Goal: Information Seeking & Learning: Learn about a topic

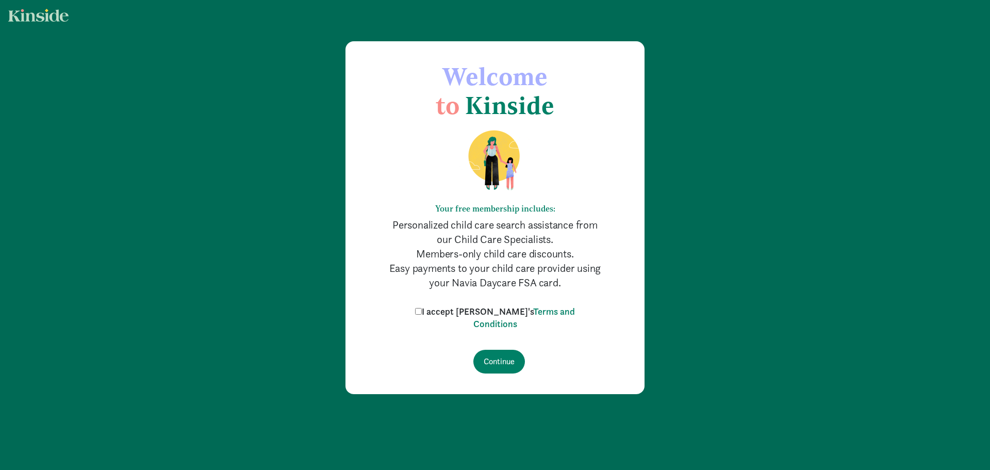
click at [422, 309] on input "I accept [PERSON_NAME]'s Terms and Conditions" at bounding box center [418, 311] width 7 height 7
checkbox input "true"
click at [495, 358] on input "Continue" at bounding box center [499, 361] width 52 height 24
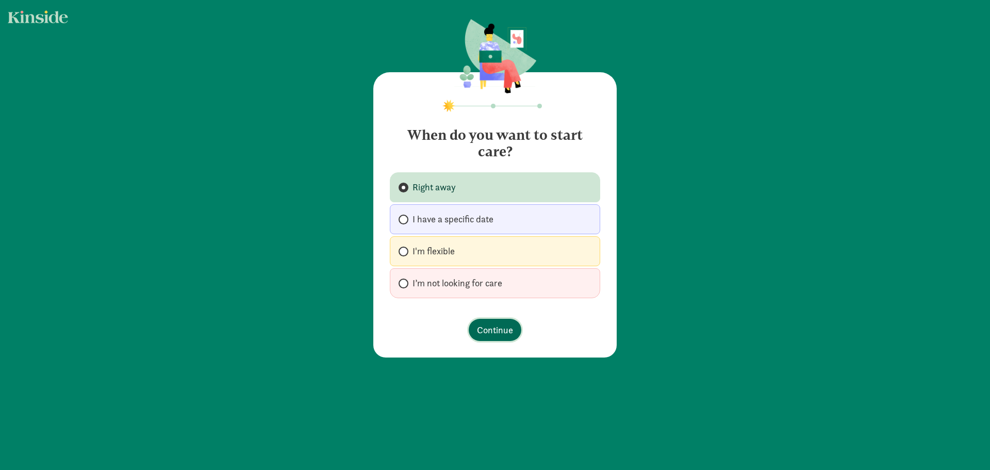
click at [504, 326] on span "Continue" at bounding box center [495, 330] width 36 height 14
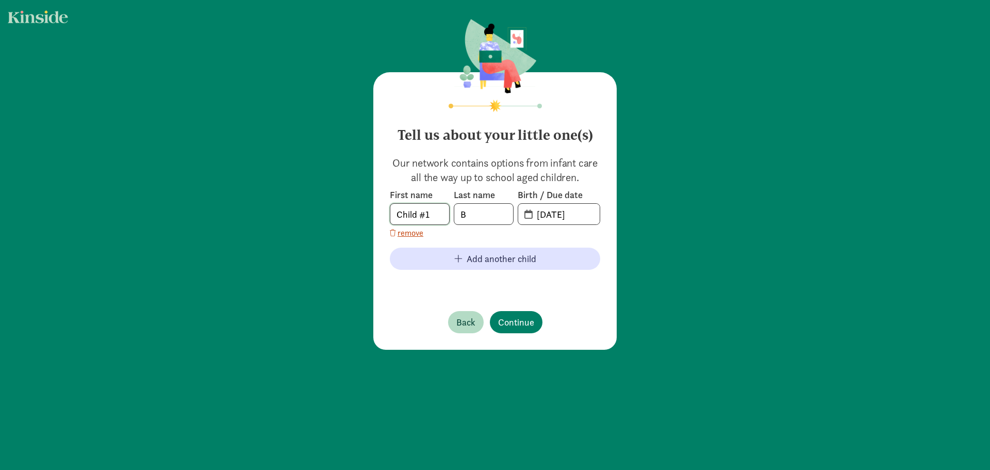
click at [427, 210] on input "Child #1" at bounding box center [419, 214] width 59 height 21
drag, startPoint x: 434, startPoint y: 211, endPoint x: 351, endPoint y: 212, distance: 83.0
click at [351, 212] on div "Tell us about your little one(s) Our network contains options from infant care …" at bounding box center [495, 185] width 990 height 370
type input "[GEOGRAPHIC_DATA]"
type input "[PERSON_NAME]"
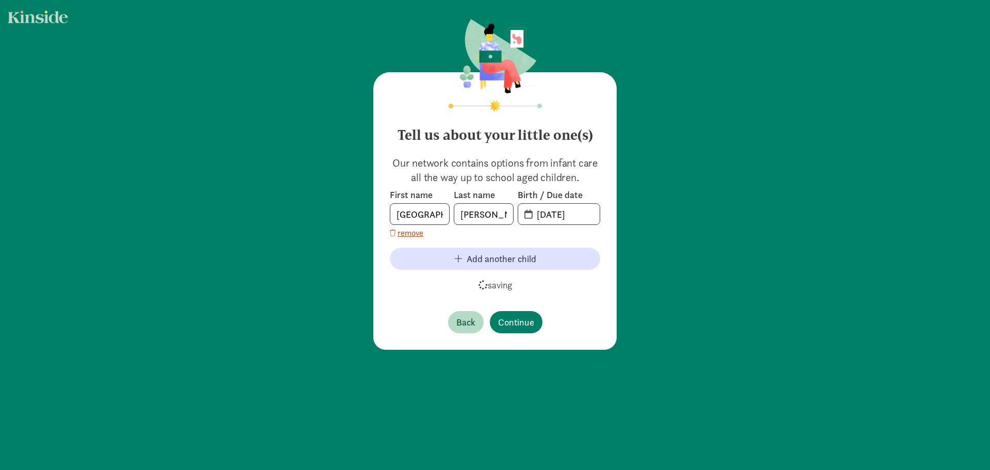
click at [521, 214] on span "[DATE]" at bounding box center [558, 214] width 81 height 21
click at [530, 214] on input "20-25-0812" at bounding box center [564, 214] width 69 height 21
click at [523, 214] on span "20-25-0812" at bounding box center [558, 214] width 81 height 21
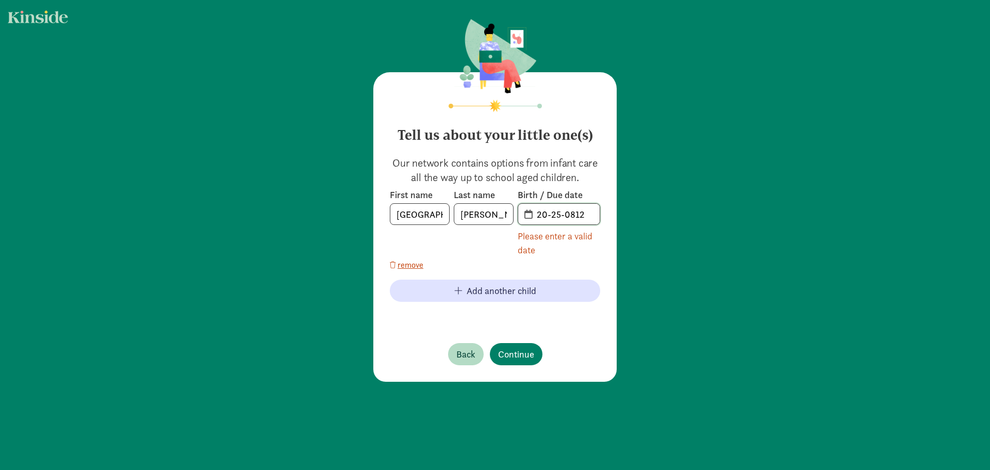
drag, startPoint x: 537, startPoint y: 214, endPoint x: 558, endPoint y: 216, distance: 21.7
click at [537, 214] on input "20-25-0812" at bounding box center [564, 214] width 69 height 21
click at [560, 216] on input "20-25-0812" at bounding box center [564, 214] width 69 height 21
drag, startPoint x: 545, startPoint y: 214, endPoint x: 532, endPoint y: 215, distance: 12.9
click at [532, 215] on input "20-25-0812" at bounding box center [564, 214] width 69 height 21
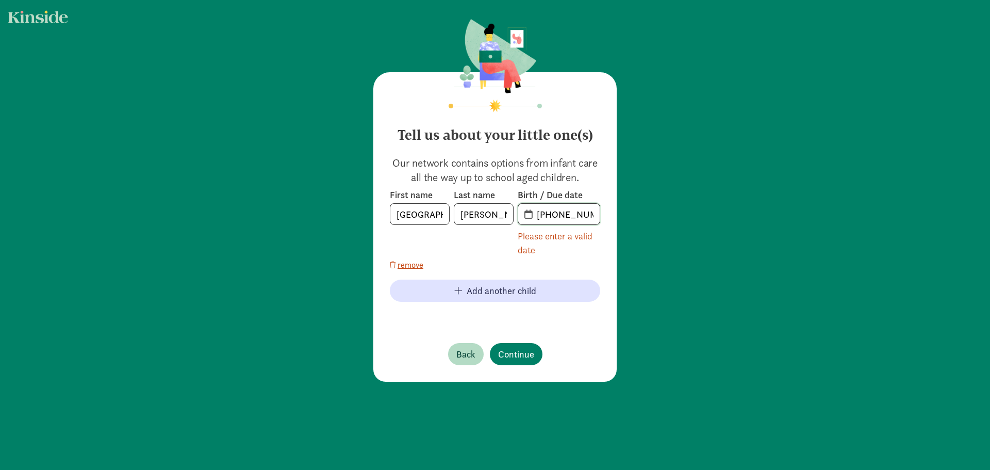
type input "[PHONE_NUMBER]"
click at [546, 218] on input "[PHONE_NUMBER]" at bounding box center [564, 214] width 69 height 21
drag, startPoint x: 577, startPoint y: 212, endPoint x: 514, endPoint y: 207, distance: 63.1
click at [514, 207] on div "First name [PERSON_NAME] Last name [PERSON_NAME] Birth / Due date 75-08-12 Plea…" at bounding box center [495, 223] width 210 height 68
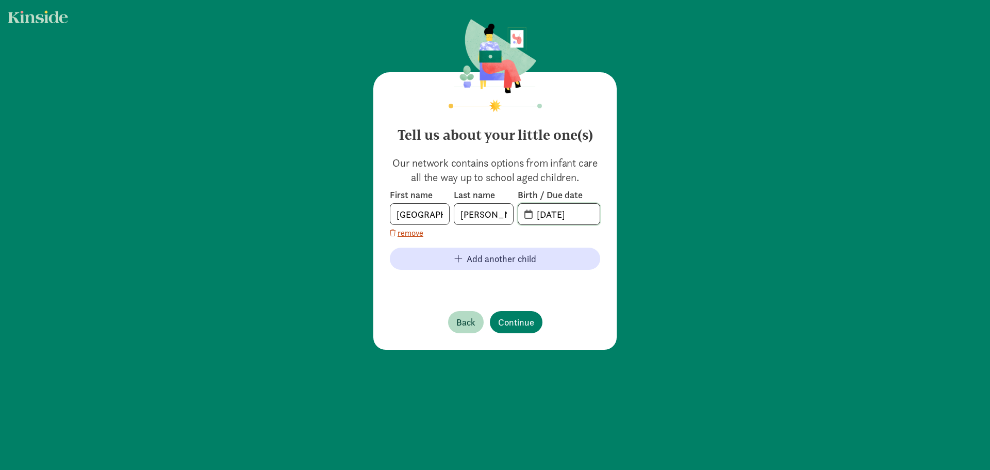
type input "[DATE]"
click at [595, 307] on footer "Back Continue" at bounding box center [495, 322] width 210 height 39
click at [512, 320] on span "Continue" at bounding box center [516, 322] width 36 height 14
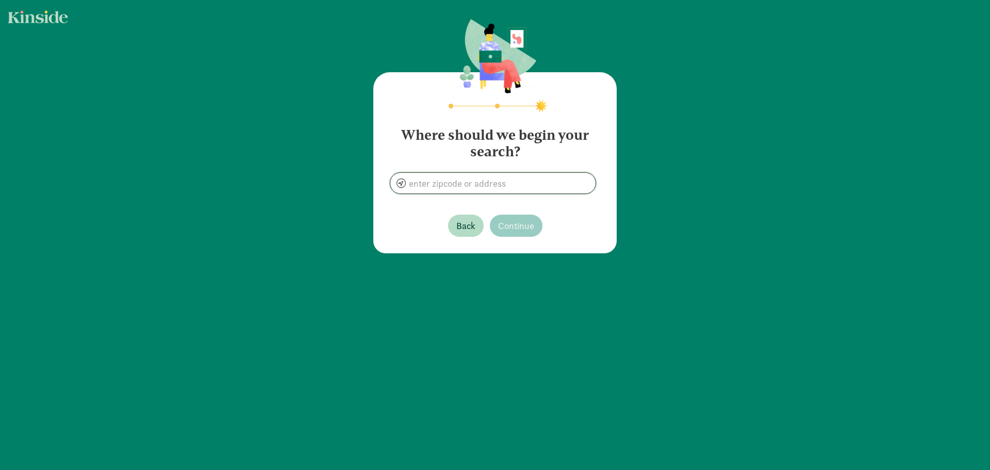
click at [456, 188] on input at bounding box center [492, 183] width 205 height 21
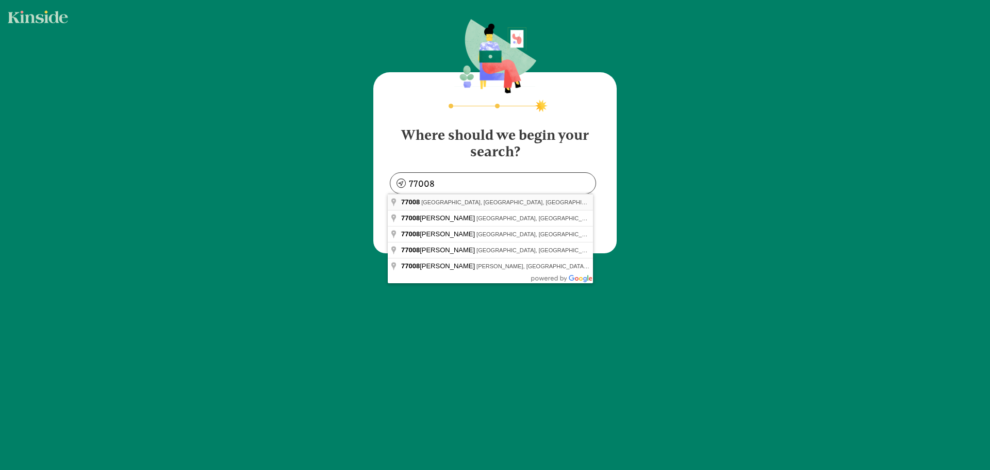
type input "[GEOGRAPHIC_DATA], [GEOGRAPHIC_DATA]"
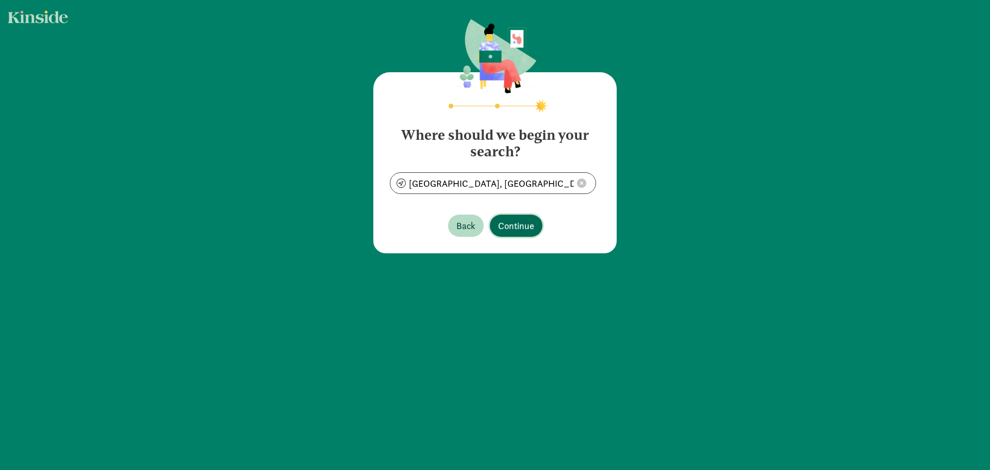
click at [522, 226] on span "Continue" at bounding box center [516, 226] width 36 height 14
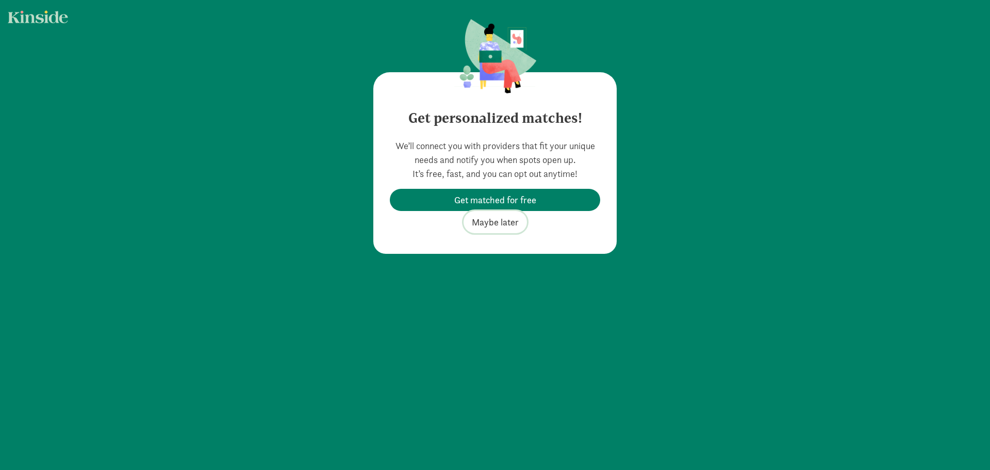
click at [489, 222] on span "Maybe later" at bounding box center [495, 222] width 47 height 14
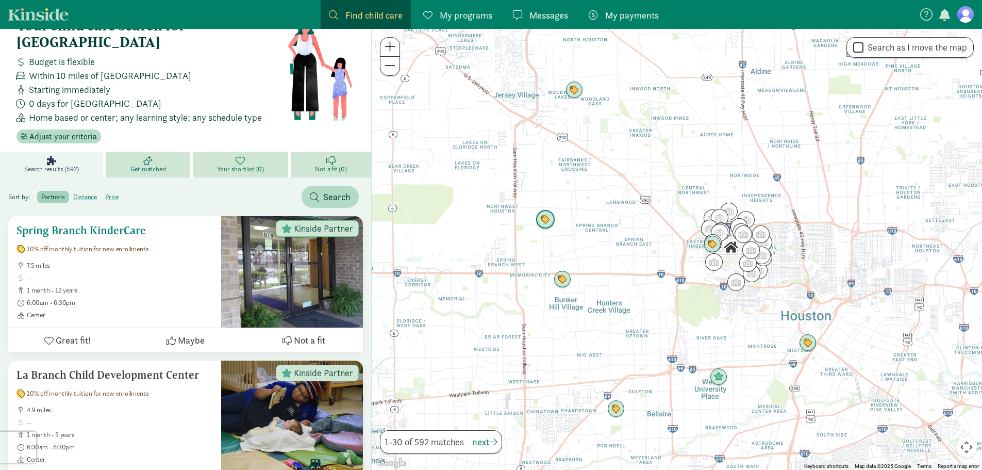
scroll to position [52, 0]
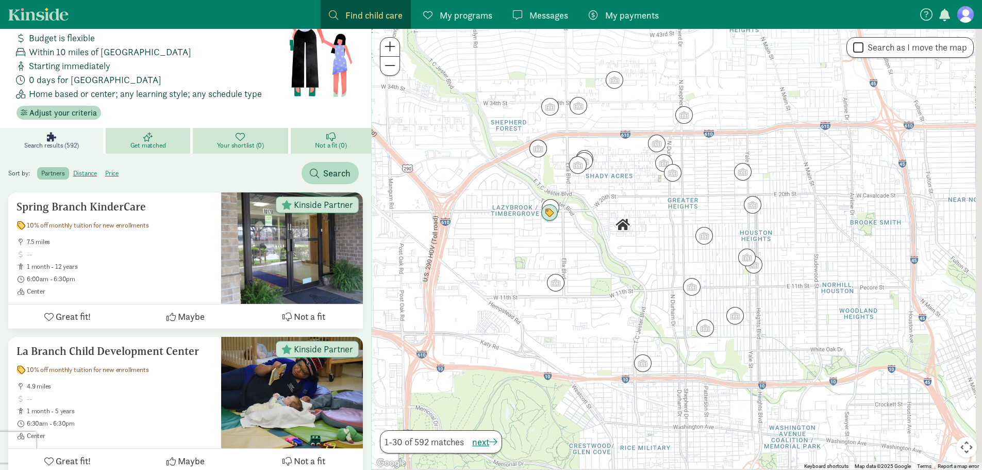
drag, startPoint x: 786, startPoint y: 249, endPoint x: 764, endPoint y: 243, distance: 22.0
click at [764, 243] on div at bounding box center [677, 249] width 610 height 441
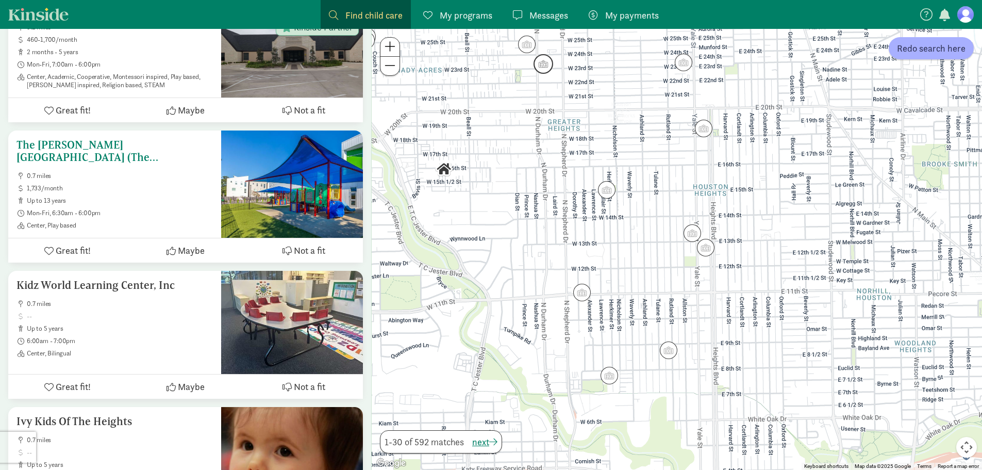
scroll to position [1186, 0]
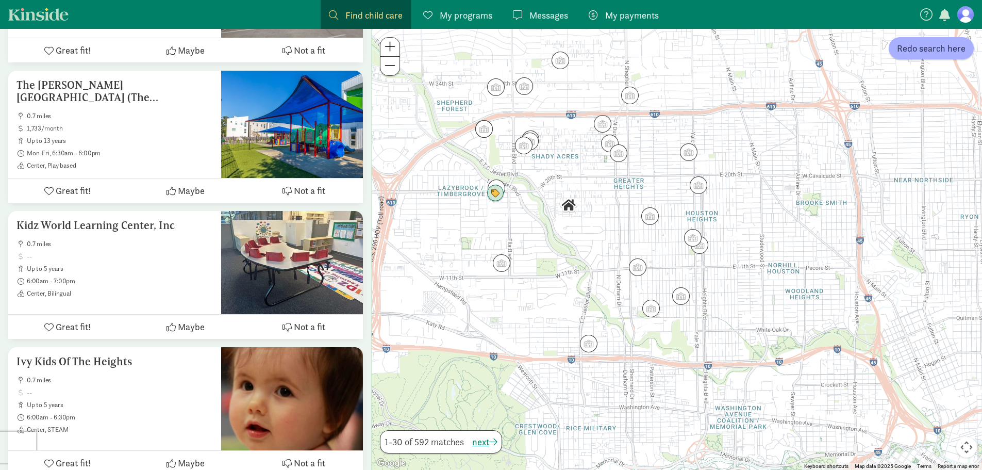
drag, startPoint x: 746, startPoint y: 212, endPoint x: 700, endPoint y: 221, distance: 47.3
click at [700, 221] on div at bounding box center [677, 249] width 610 height 441
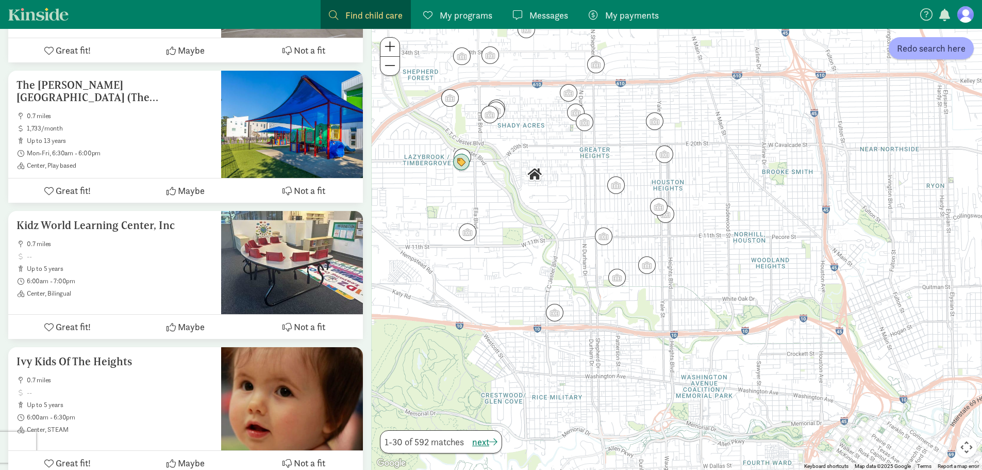
drag, startPoint x: 621, startPoint y: 129, endPoint x: 619, endPoint y: 139, distance: 10.1
click at [619, 139] on div at bounding box center [677, 249] width 610 height 441
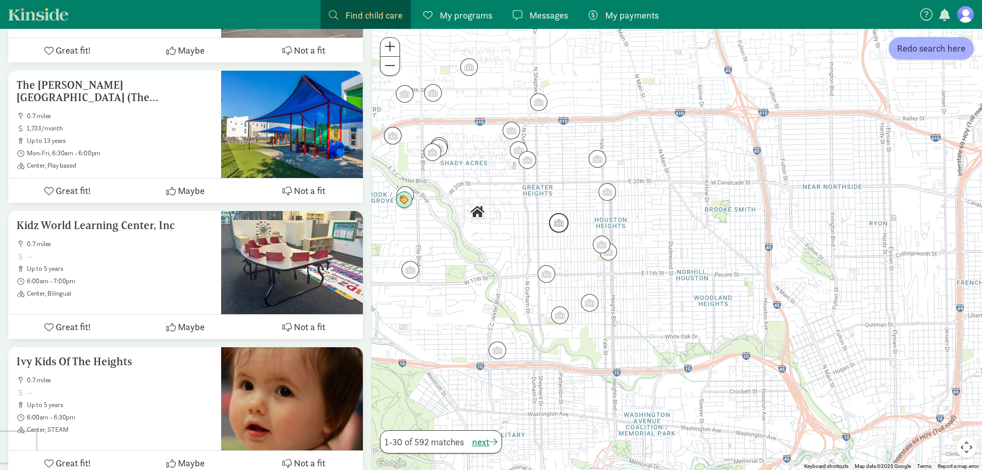
click at [558, 225] on img "Click to see details" at bounding box center [559, 223] width 20 height 20
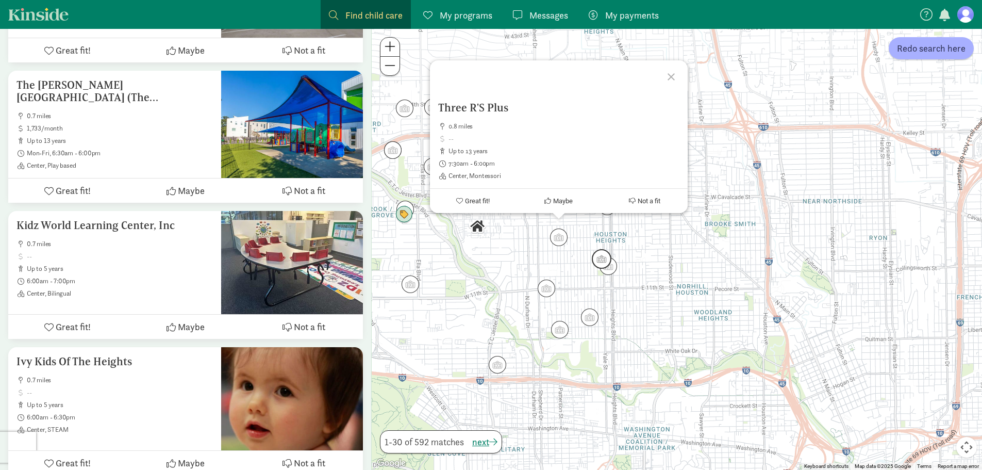
click at [602, 261] on img "Click to see details" at bounding box center [602, 259] width 20 height 20
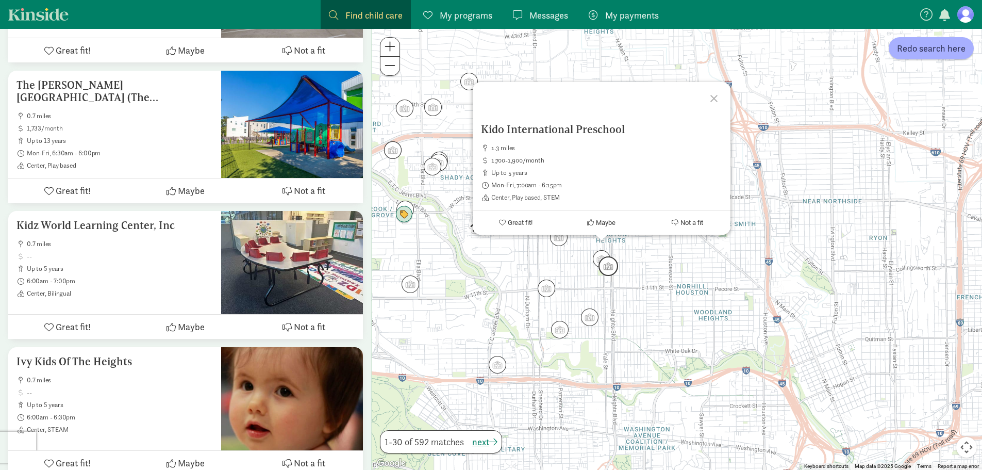
click at [610, 269] on img "Click to see details" at bounding box center [608, 266] width 20 height 20
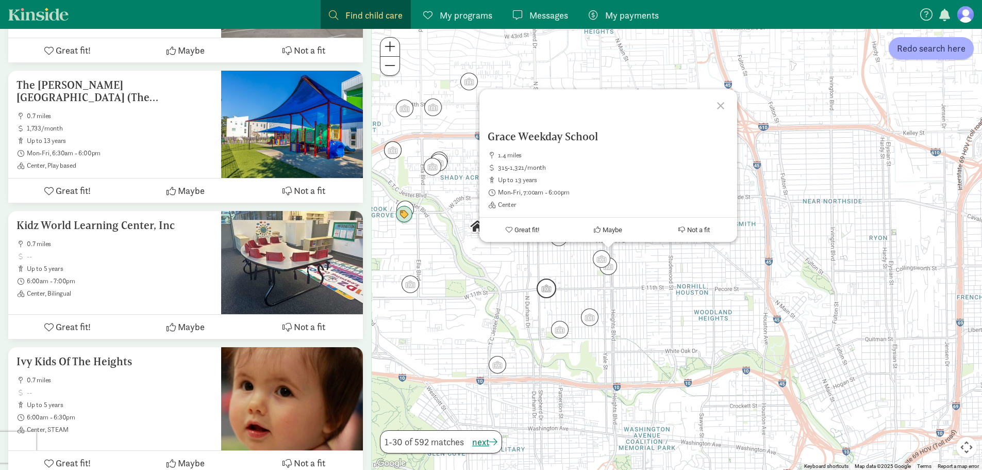
click at [549, 287] on img "Click to see details" at bounding box center [547, 288] width 20 height 20
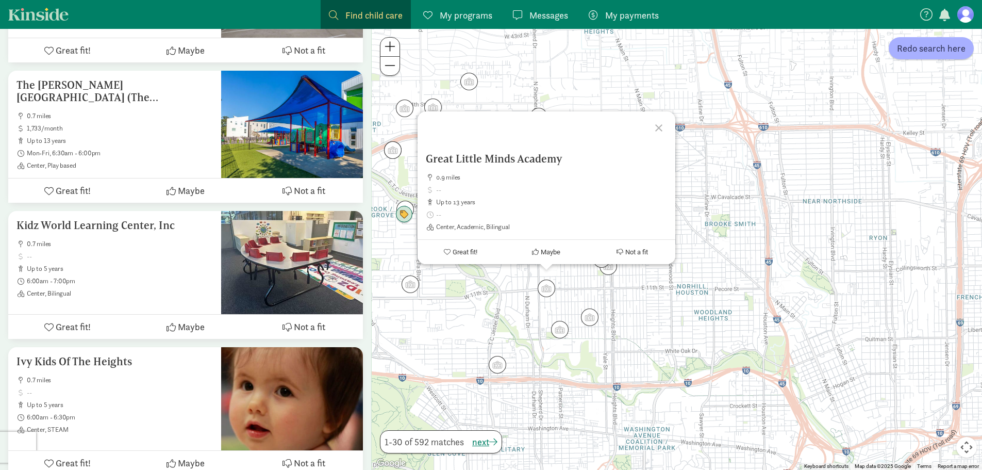
drag, startPoint x: 601, startPoint y: 326, endPoint x: 595, endPoint y: 331, distance: 7.3
click at [601, 325] on div "To navigate, press the arrow keys. Great Little Minds Academy 0.9 miles up to 1…" at bounding box center [677, 249] width 610 height 441
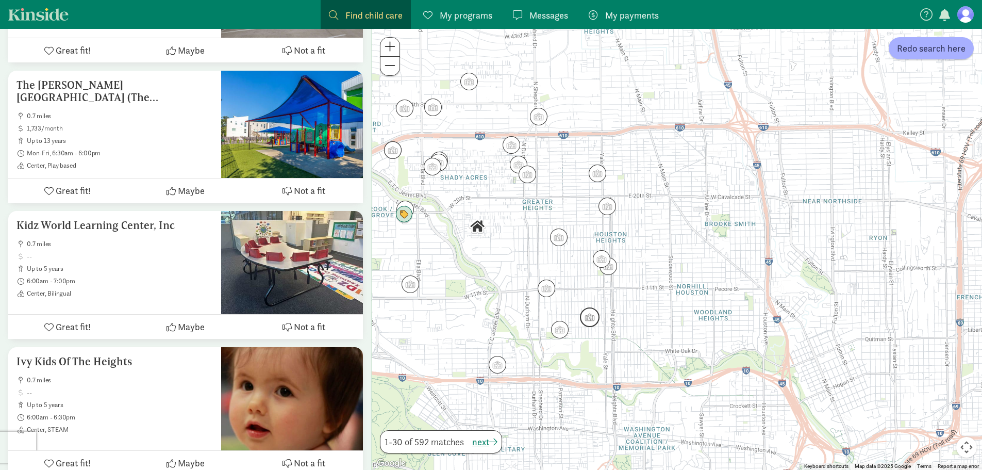
click at [595, 318] on img "Click to see details" at bounding box center [590, 317] width 20 height 20
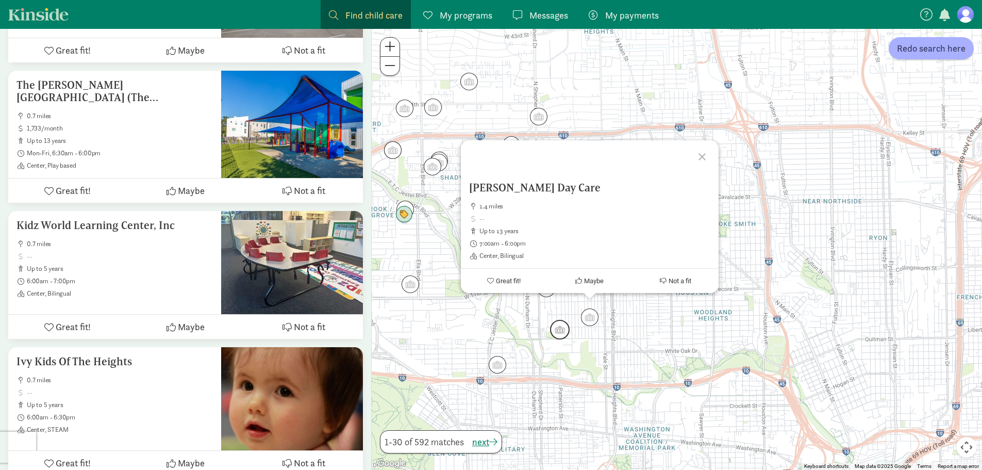
click at [555, 332] on img "Click to see details" at bounding box center [560, 330] width 20 height 20
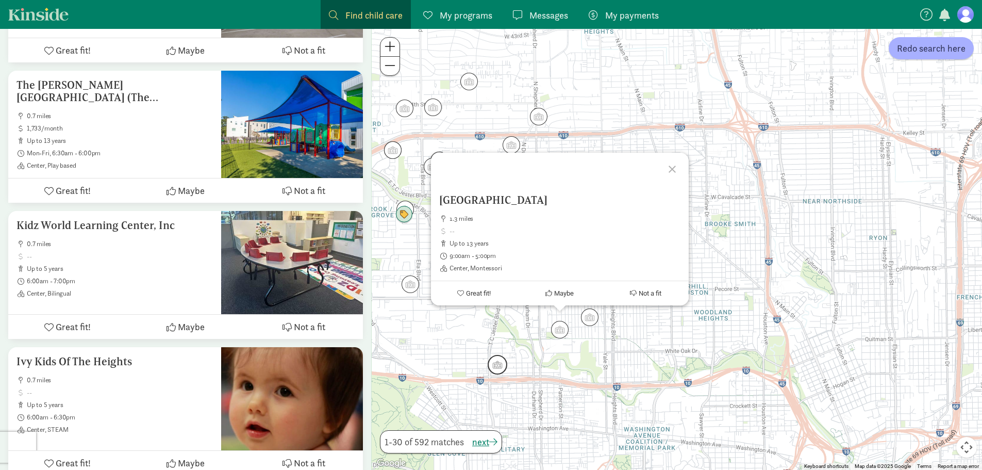
click at [492, 369] on img "Click to see details" at bounding box center [498, 365] width 20 height 20
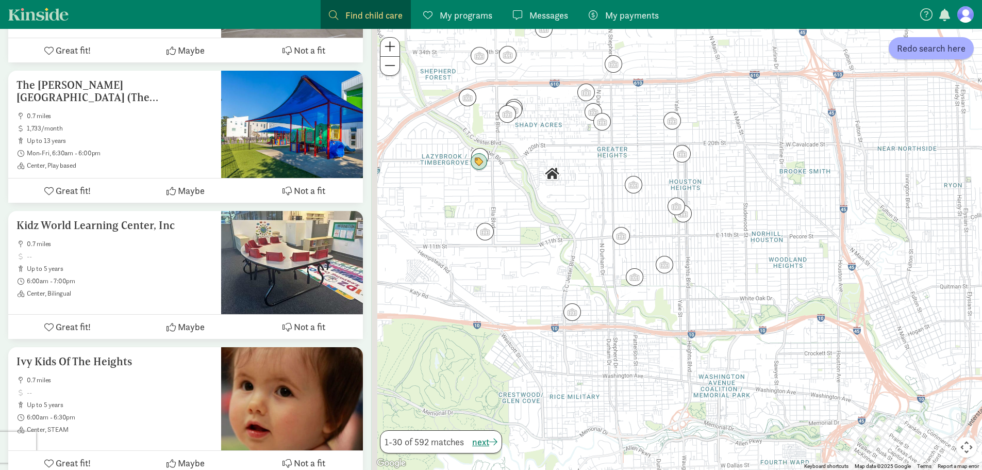
drag, startPoint x: 568, startPoint y: 359, endPoint x: 581, endPoint y: 336, distance: 26.8
click at [581, 336] on div "To navigate, press the arrow keys." at bounding box center [677, 249] width 610 height 441
click at [486, 235] on img "Click to see details" at bounding box center [485, 231] width 18 height 18
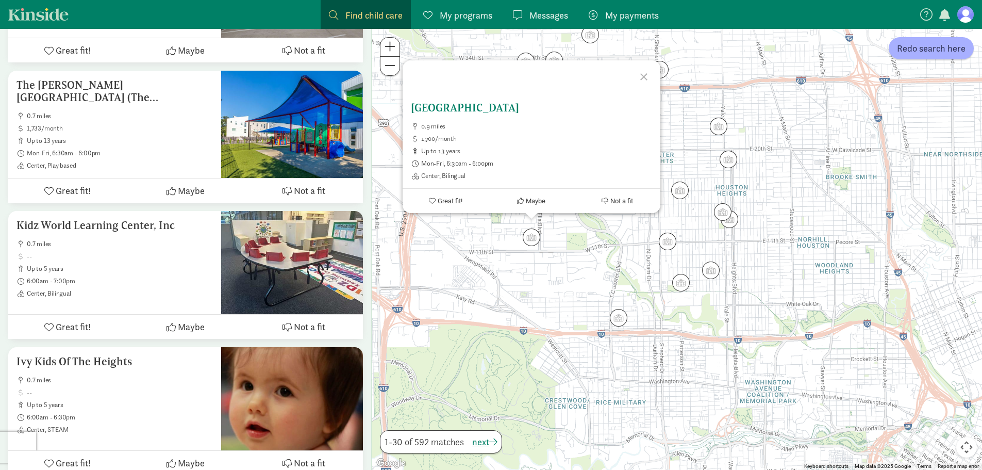
click at [439, 204] on span "Great fit!" at bounding box center [450, 201] width 25 height 8
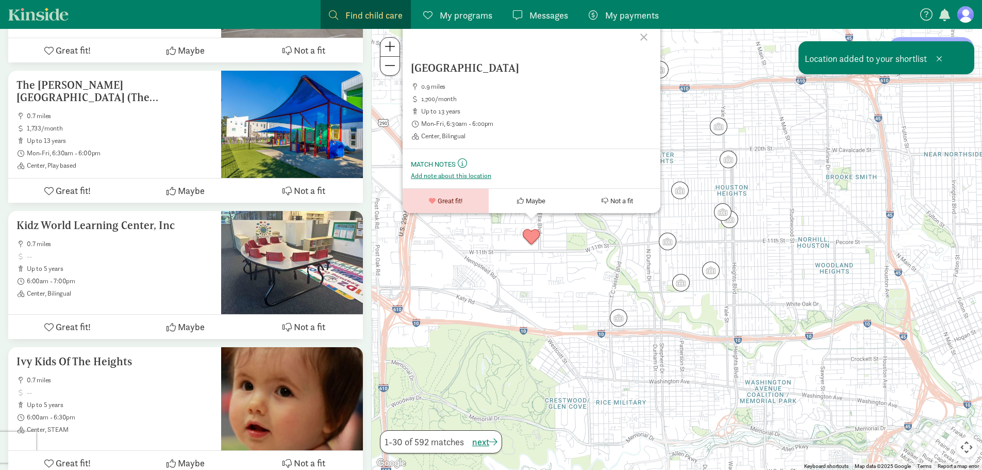
click at [879, 57] on div "Location added to your shortlist" at bounding box center [886, 57] width 176 height 33
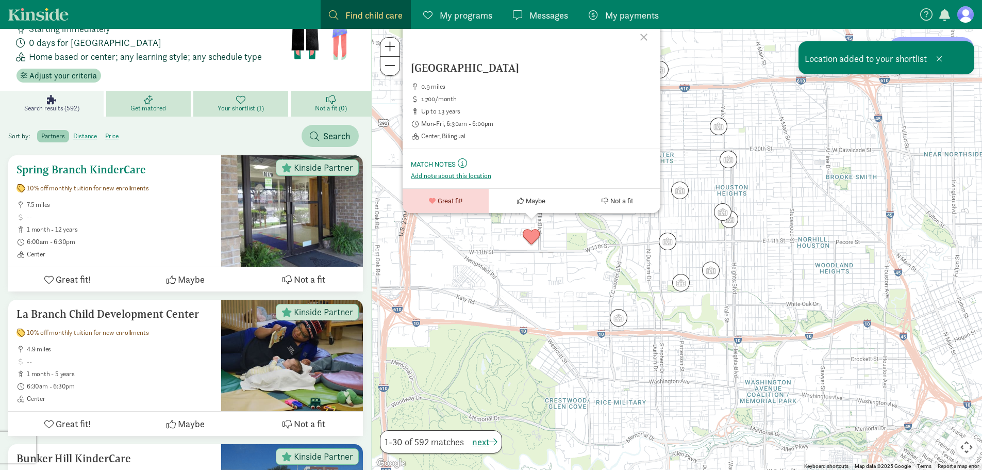
scroll to position [0, 0]
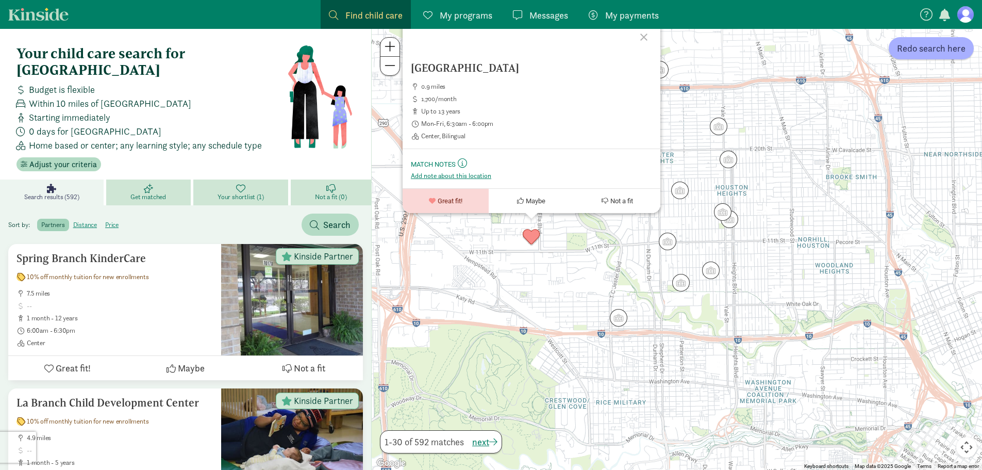
click at [643, 39] on div at bounding box center [645, 36] width 30 height 30
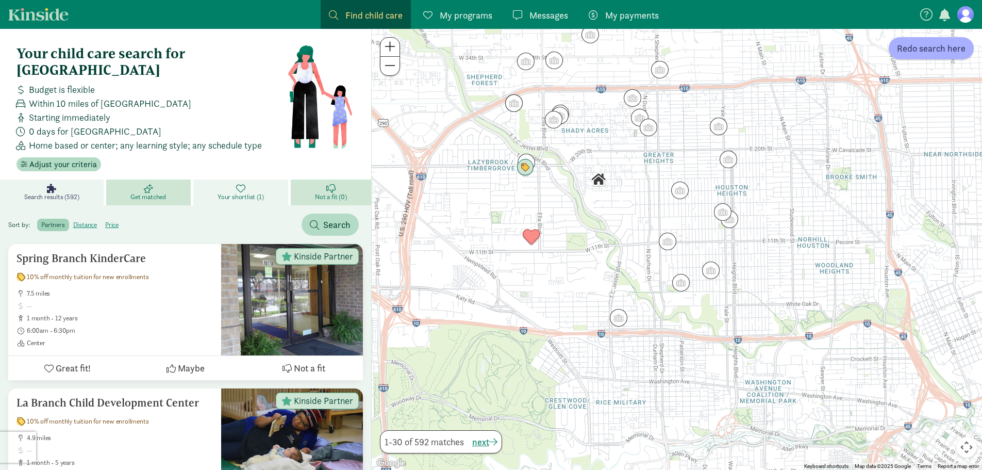
click at [248, 179] on link "Your shortlist (1)" at bounding box center [241, 192] width 97 height 26
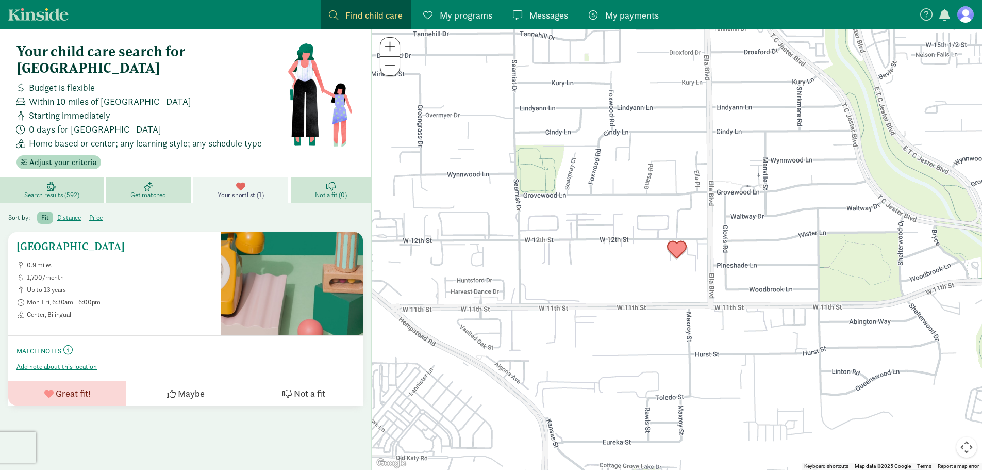
scroll to position [3, 0]
click at [179, 386] on span "Maybe" at bounding box center [191, 393] width 27 height 14
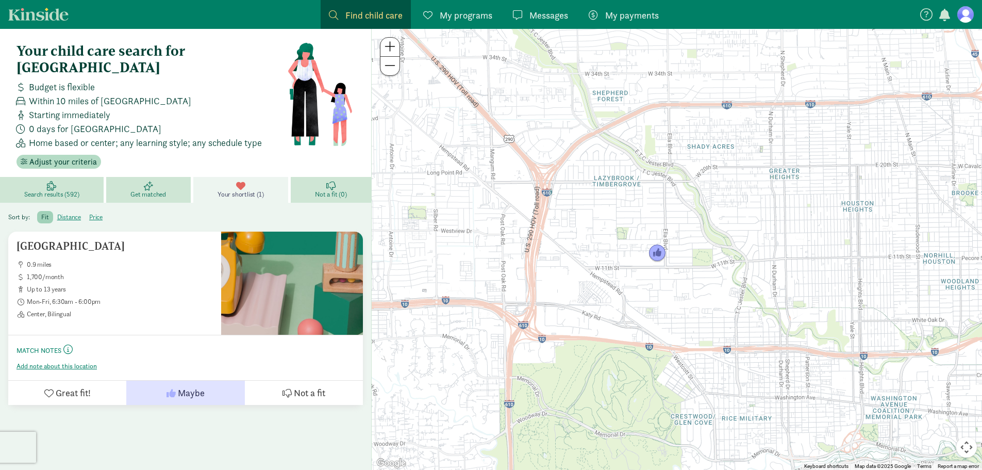
click at [475, 15] on span "My programs" at bounding box center [466, 15] width 53 height 14
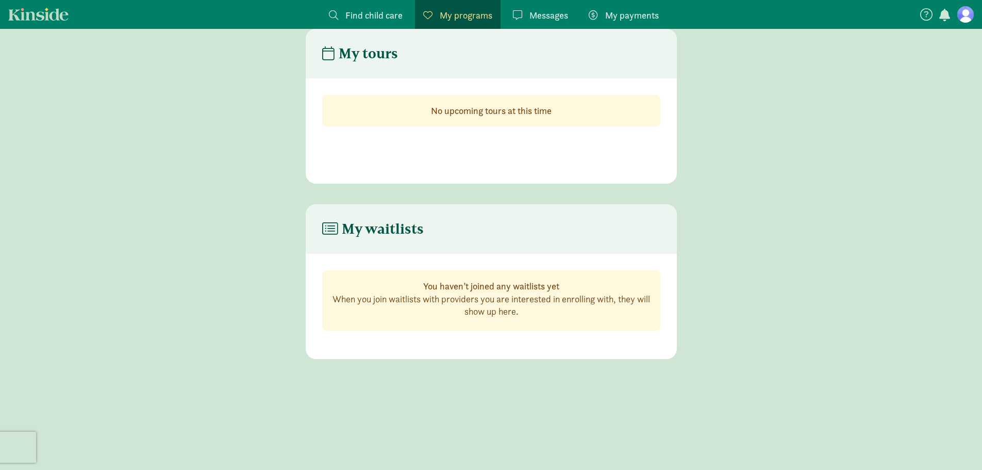
click at [540, 11] on span "Messages" at bounding box center [548, 15] width 39 height 14
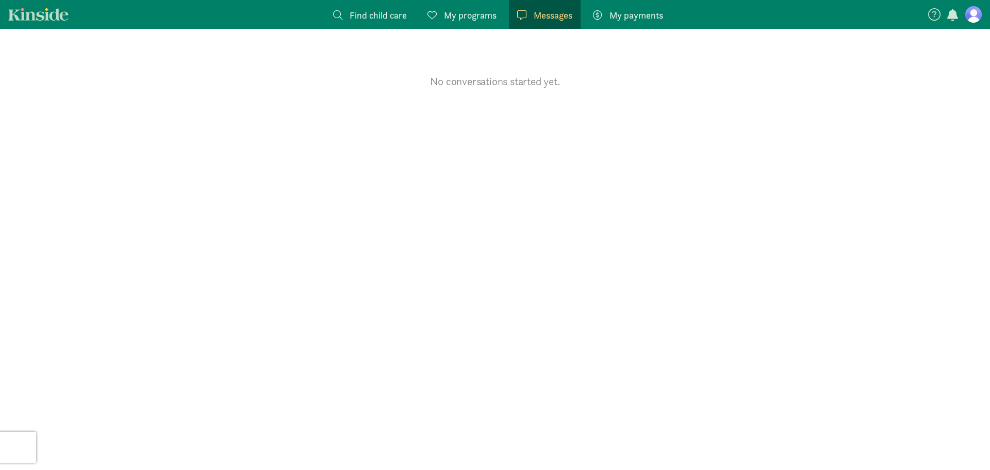
click at [378, 18] on span "Find child care" at bounding box center [377, 15] width 57 height 14
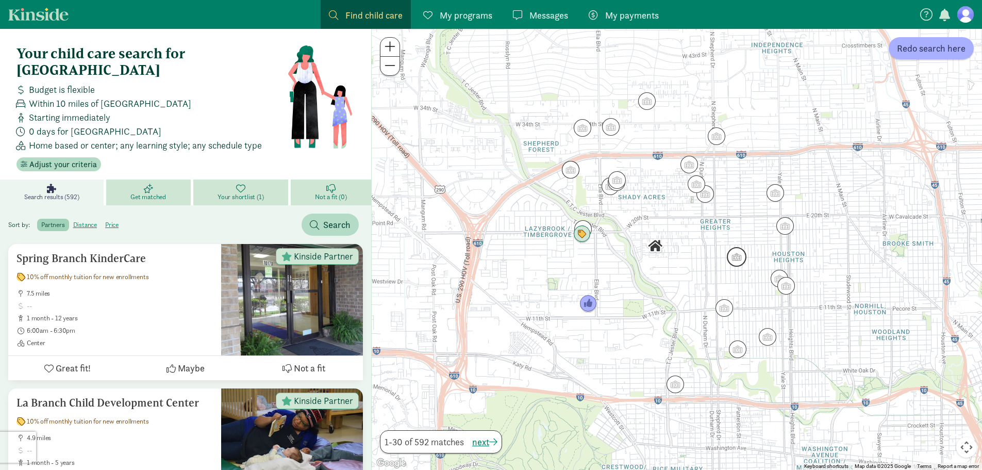
click at [739, 258] on img "Click to see details" at bounding box center [737, 257] width 20 height 20
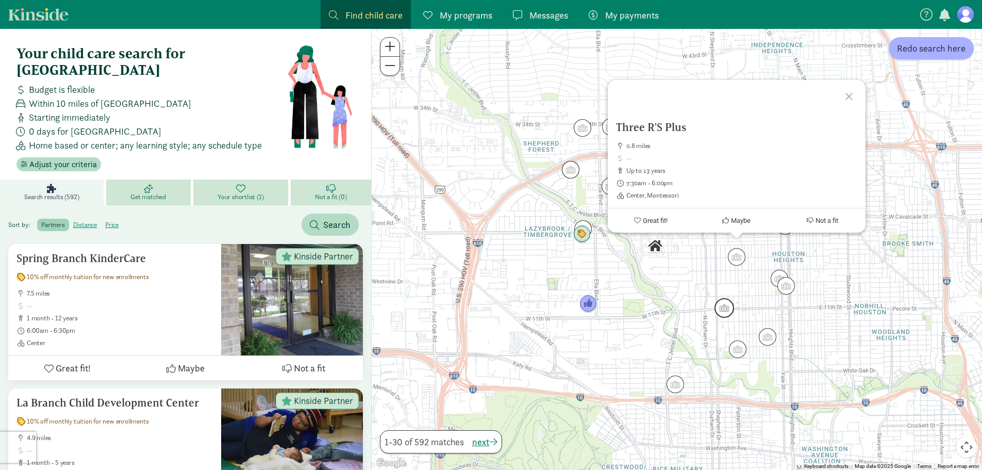
click at [724, 305] on img "Click to see details" at bounding box center [724, 308] width 20 height 20
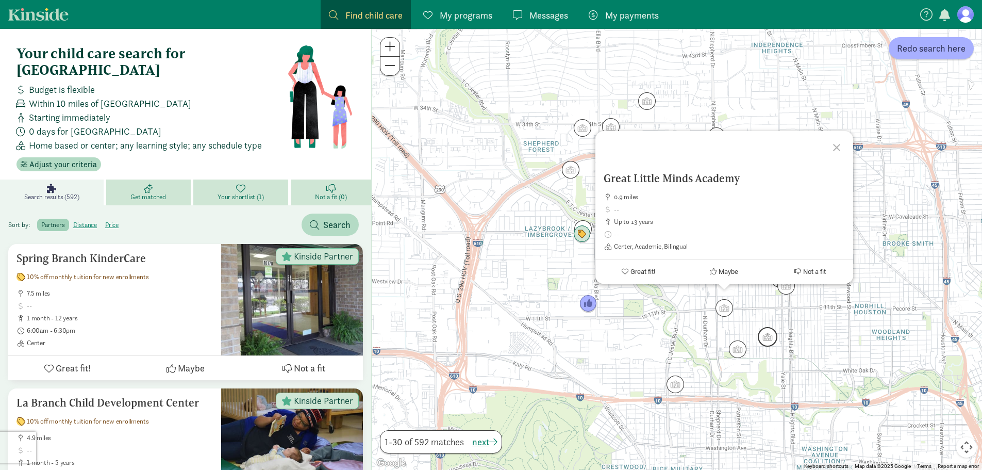
click at [776, 342] on img "Click to see details" at bounding box center [768, 337] width 20 height 20
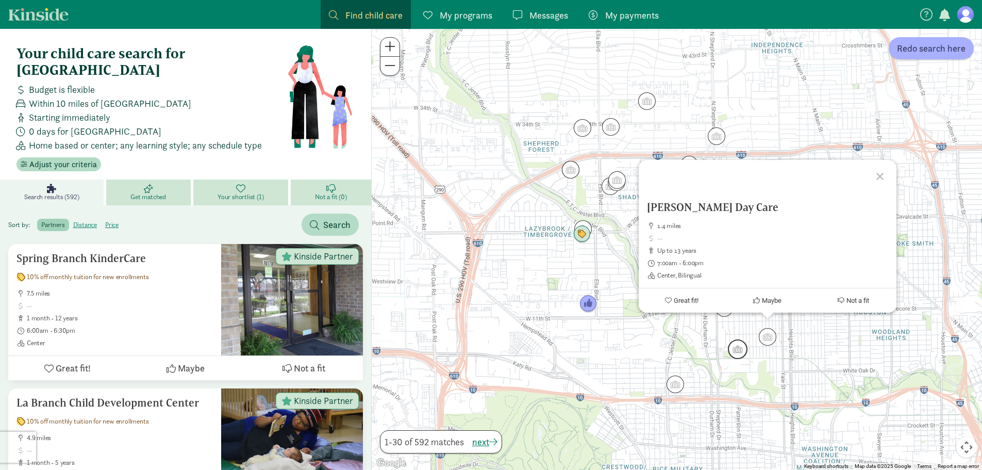
click at [745, 355] on img "Click to see details" at bounding box center [738, 349] width 20 height 20
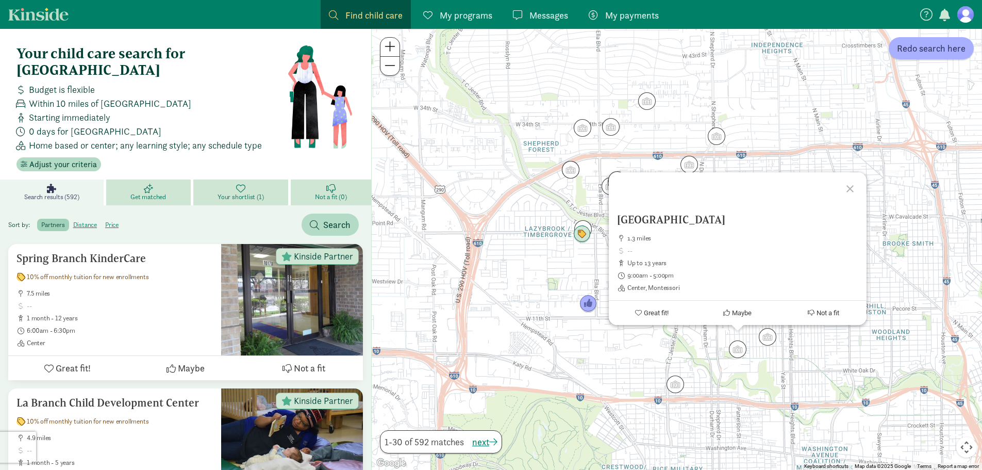
click at [628, 357] on div "To navigate, press the arrow keys. [GEOGRAPHIC_DATA] 1.3 miles up to 13 years 9…" at bounding box center [677, 249] width 610 height 441
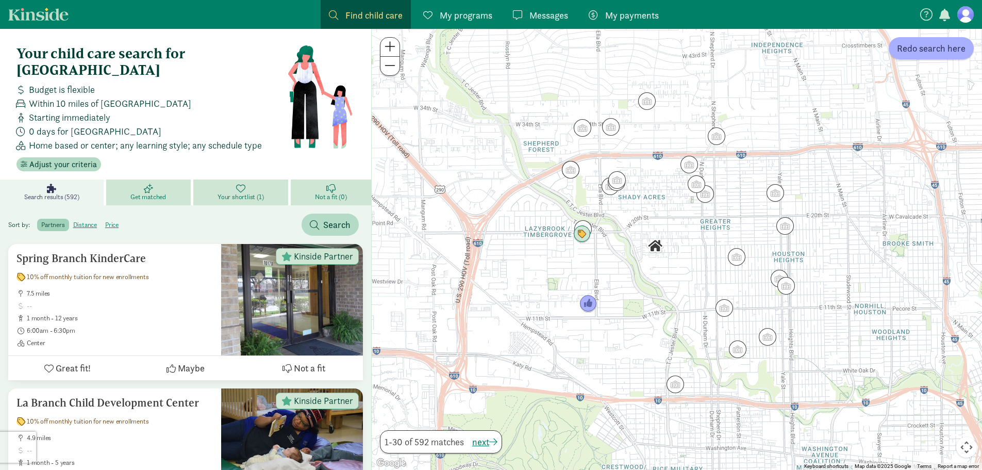
click at [739, 257] on img "Click to see details" at bounding box center [737, 257] width 18 height 18
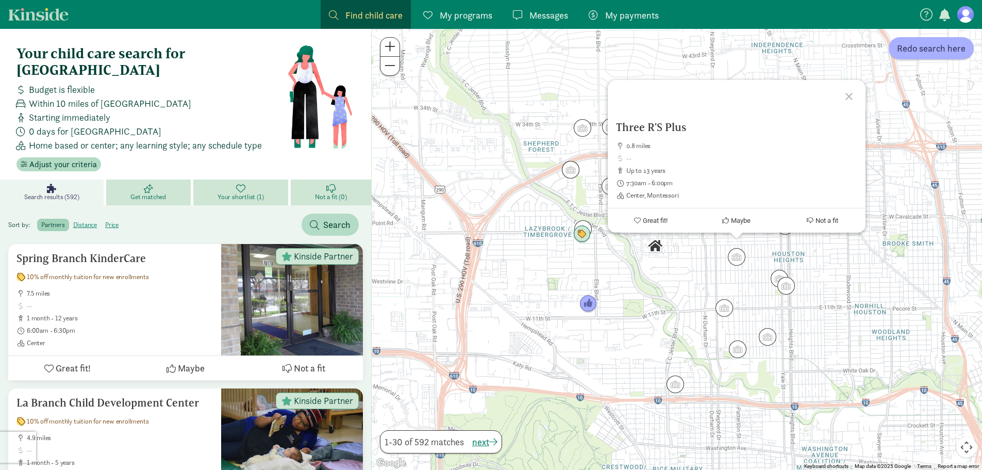
click at [789, 257] on div "Three R'S Plus 0.8 miles up to 13 years 7:30am - 6:00pm Center, Montessori Grea…" at bounding box center [677, 249] width 610 height 441
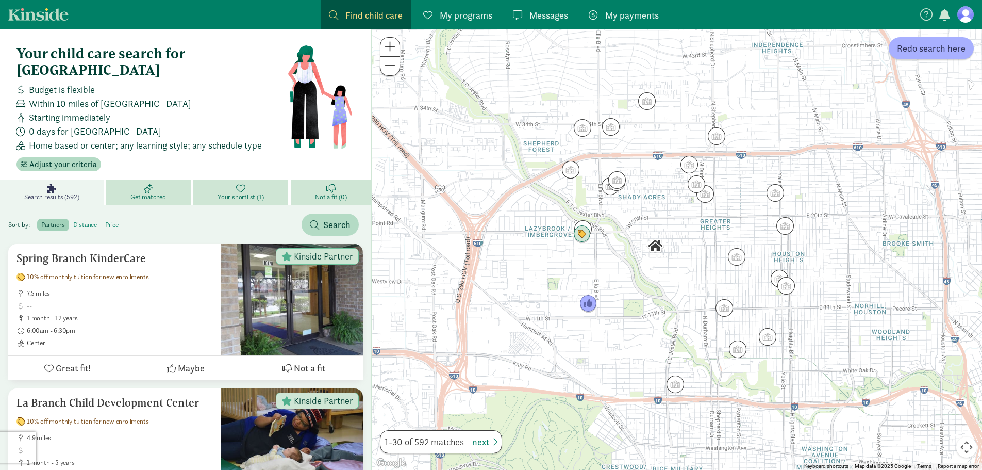
click at [793, 231] on img "Click to see details" at bounding box center [785, 226] width 18 height 18
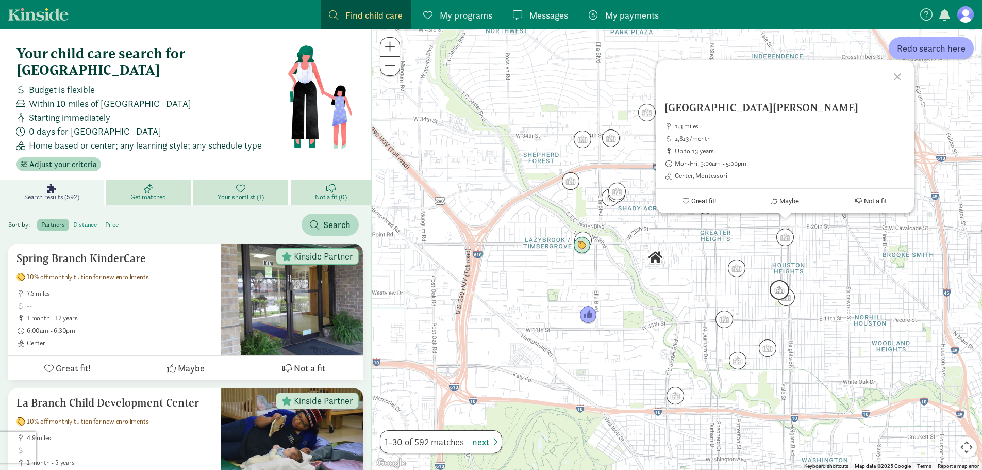
click at [779, 287] on img "Click to see details" at bounding box center [780, 290] width 20 height 20
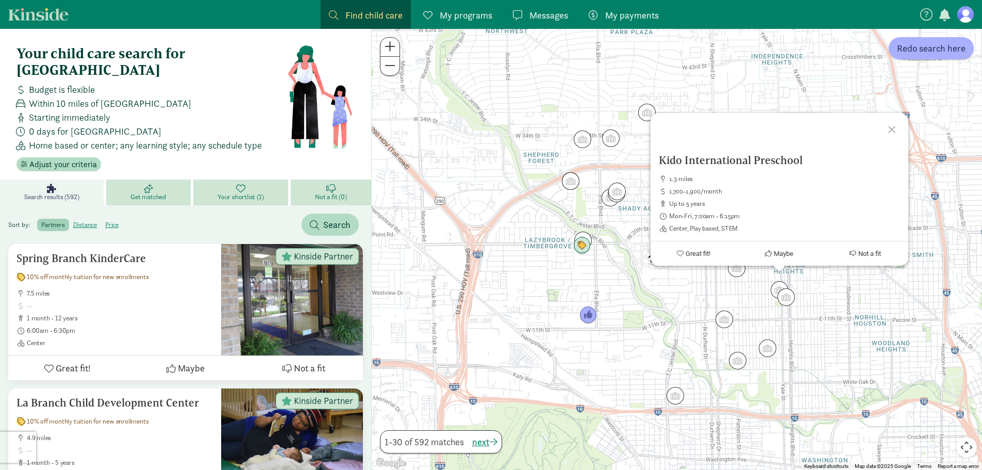
click at [613, 190] on img "Click to see details" at bounding box center [617, 191] width 18 height 18
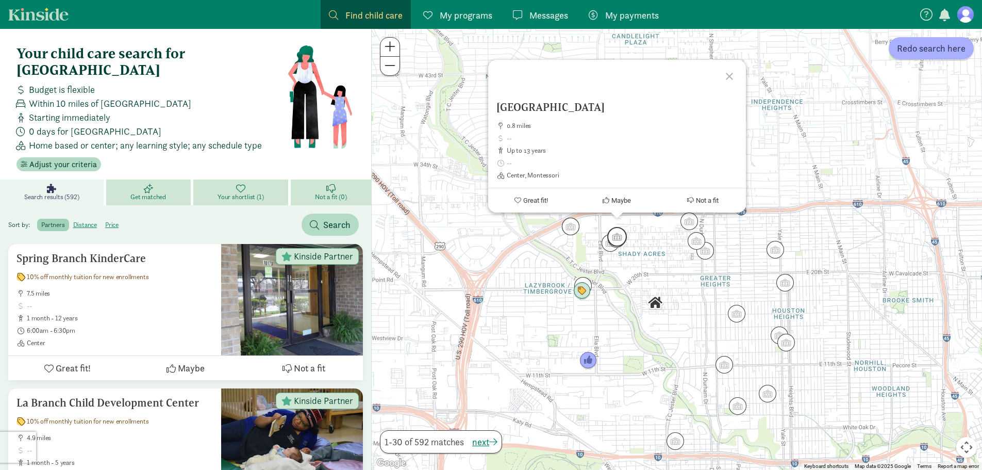
click at [617, 237] on img "Click to see details" at bounding box center [617, 237] width 20 height 20
click at [613, 247] on img "Click to see details" at bounding box center [617, 239] width 20 height 20
click at [610, 251] on img "Click to see details" at bounding box center [611, 243] width 20 height 20
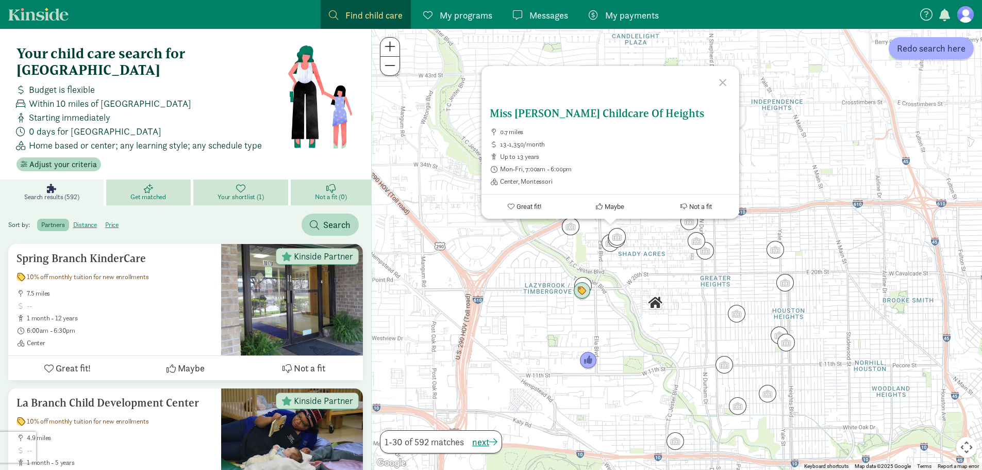
drag, startPoint x: 545, startPoint y: 142, endPoint x: 513, endPoint y: 144, distance: 32.0
click at [513, 144] on span "13-1,350/month" at bounding box center [615, 144] width 231 height 8
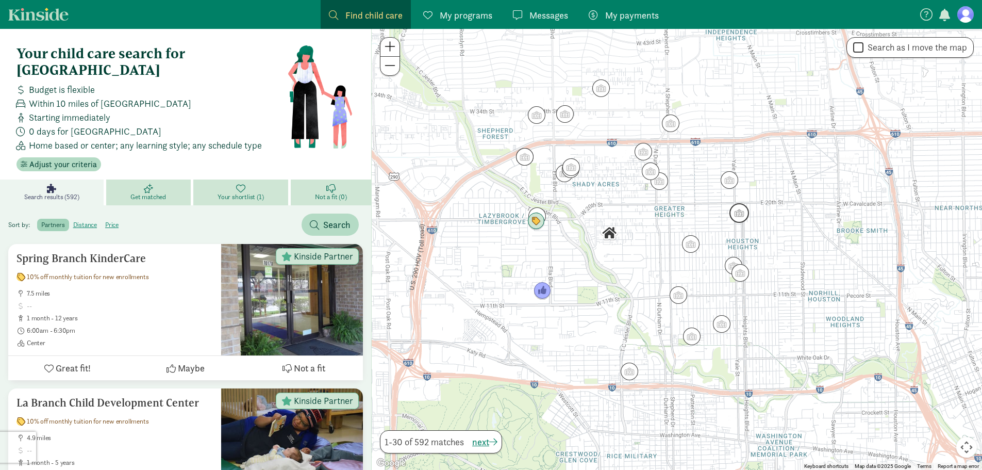
click at [740, 213] on img "Click to see details" at bounding box center [739, 213] width 20 height 20
